Goal: Information Seeking & Learning: Check status

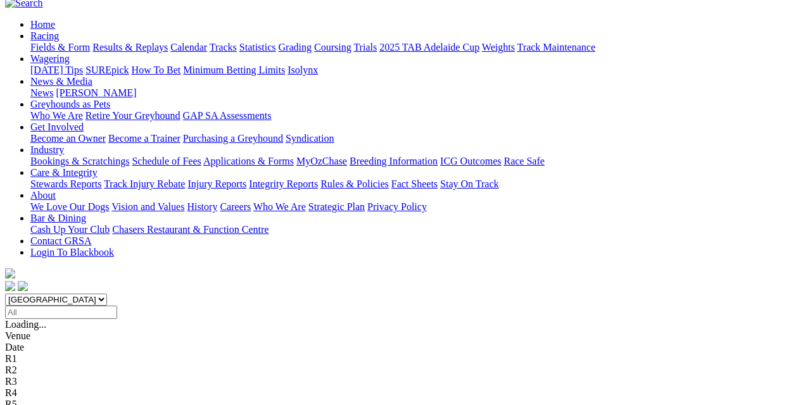
scroll to position [127, 0]
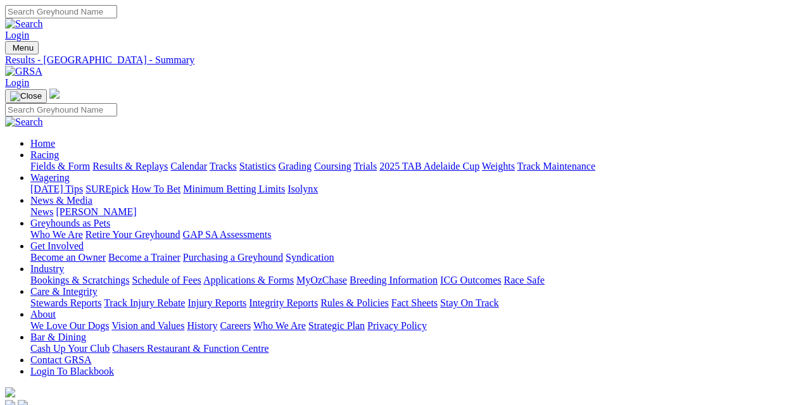
click at [41, 161] on link "Fields & Form" at bounding box center [60, 166] width 60 height 11
